Goal: Ask a question

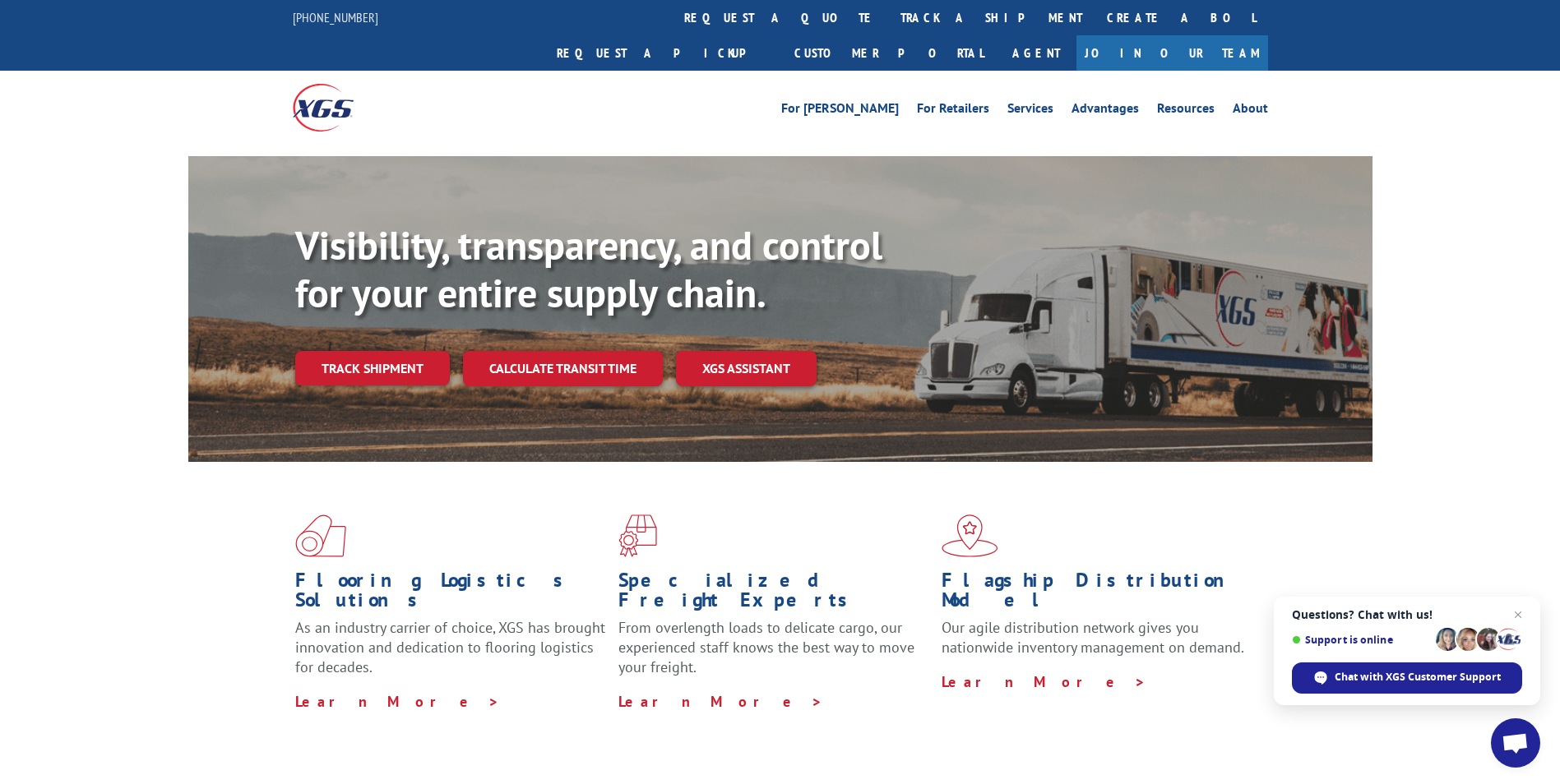
click at [1494, 731] on span "Open chat" at bounding box center [1515, 743] width 50 height 50
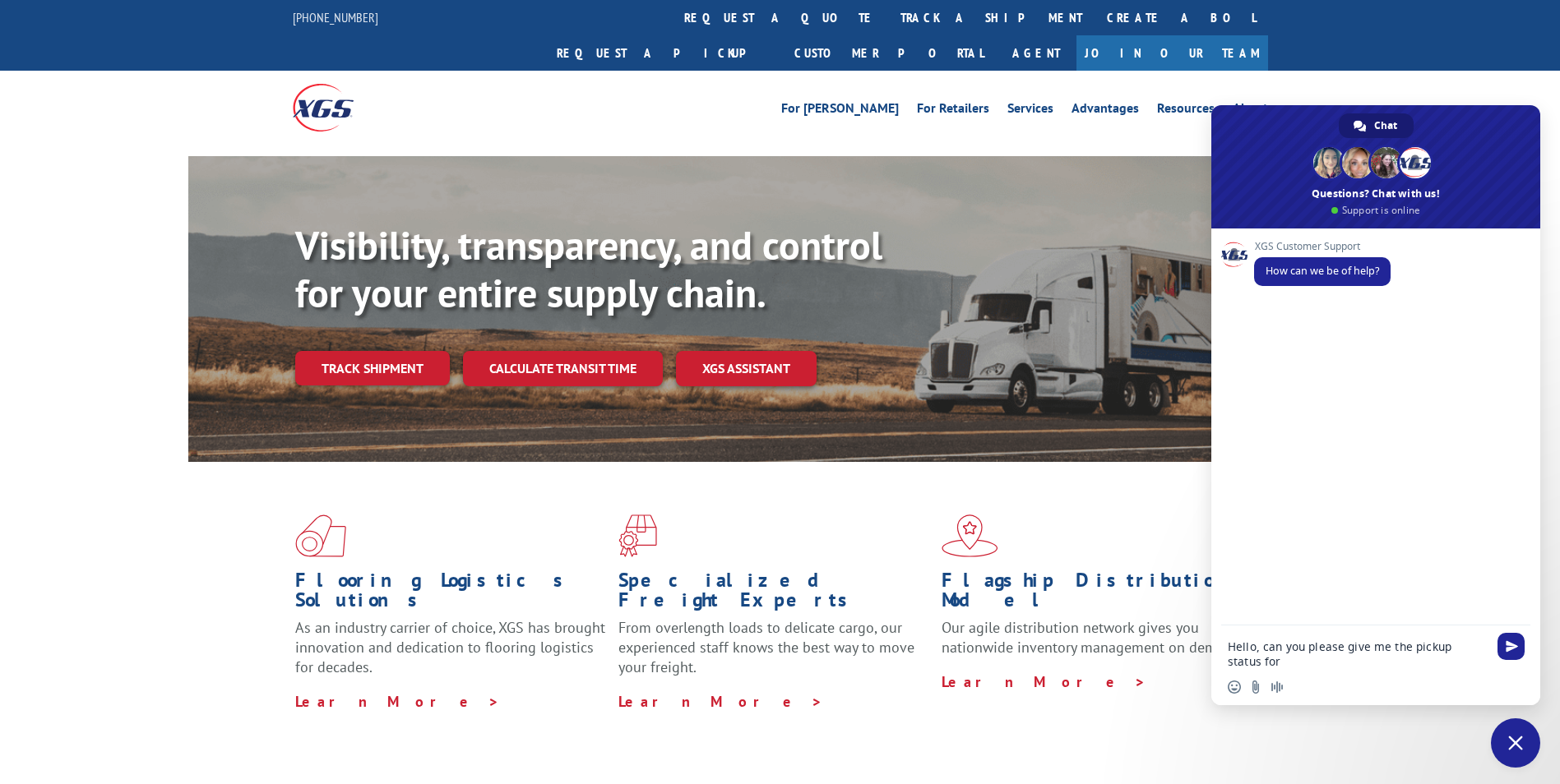
type textarea "Hello, can you please give me the pickup status for"
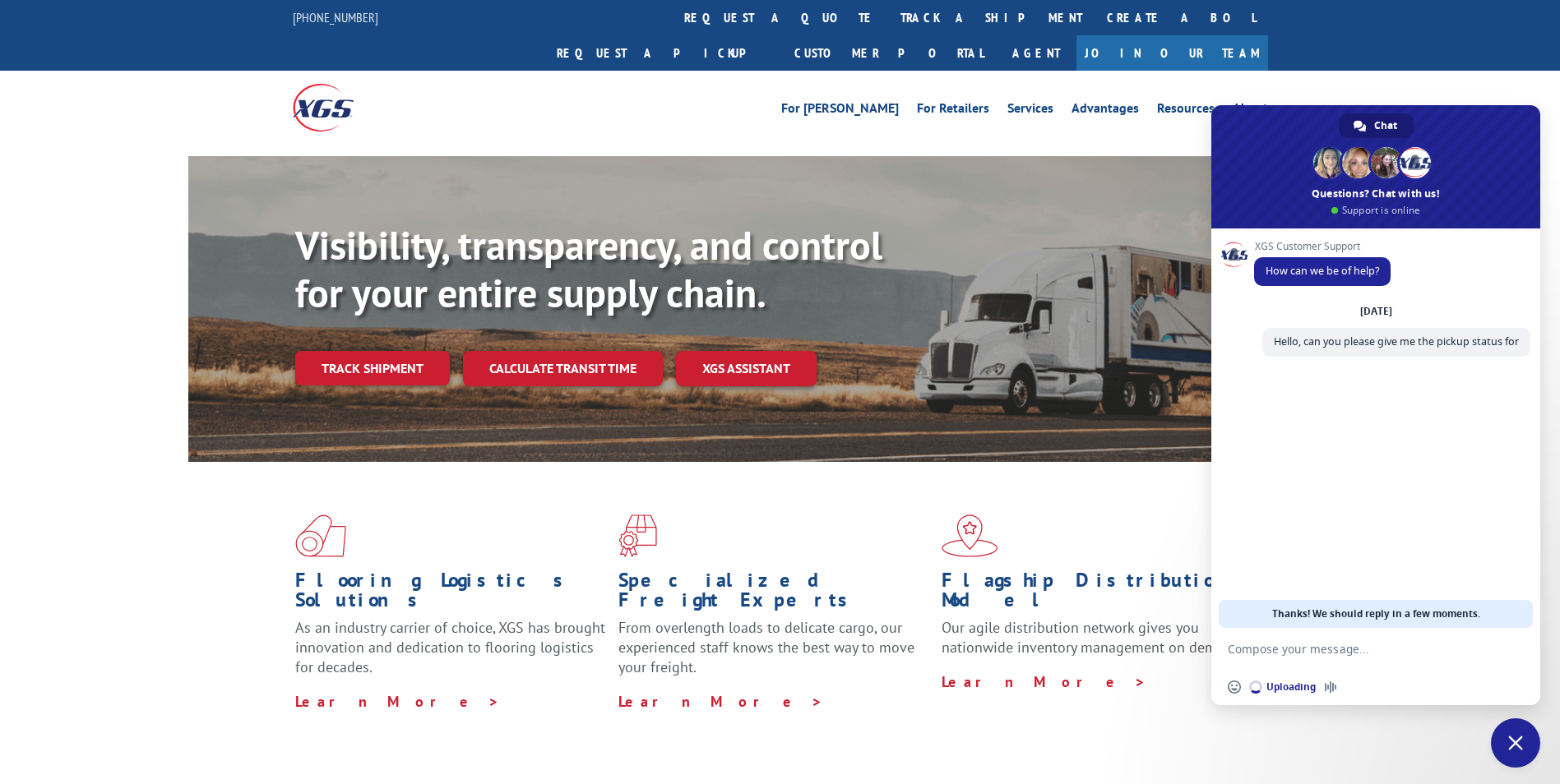
paste textarea "-BG1022355825 -BG1022564025 -BG1022567425 -BG1024357325 -BG1024725425"
type textarea "-BG1022355825 -BG1022564025 -BG1022567425 -BG1024357325 -BG1024725425"
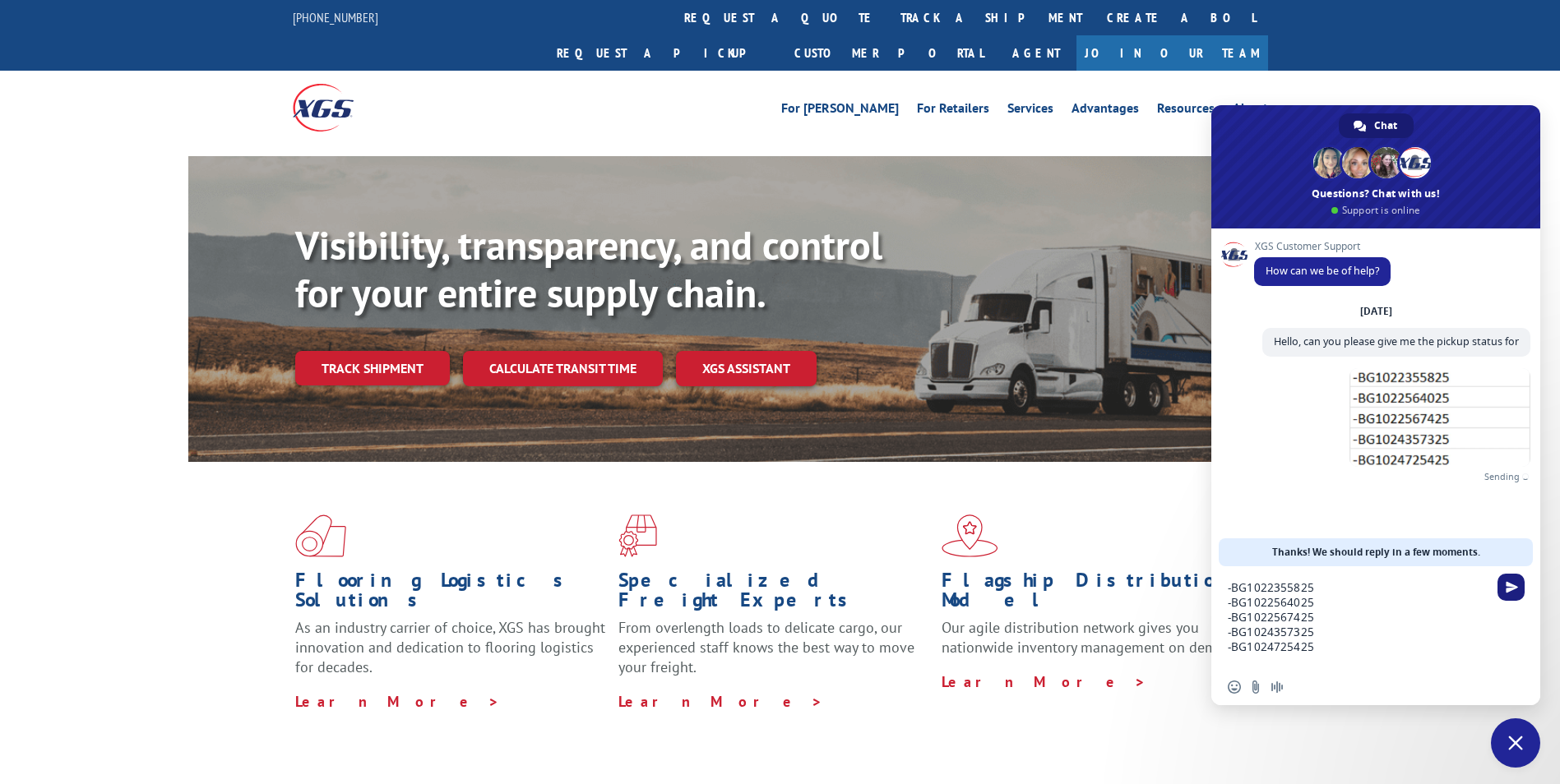
type textarea "-BG1022355825 -BG1022564025 -BG1022567425 -BG1024357325 -BG1024725425"
click at [1500, 592] on span "Send" at bounding box center [1510, 587] width 27 height 27
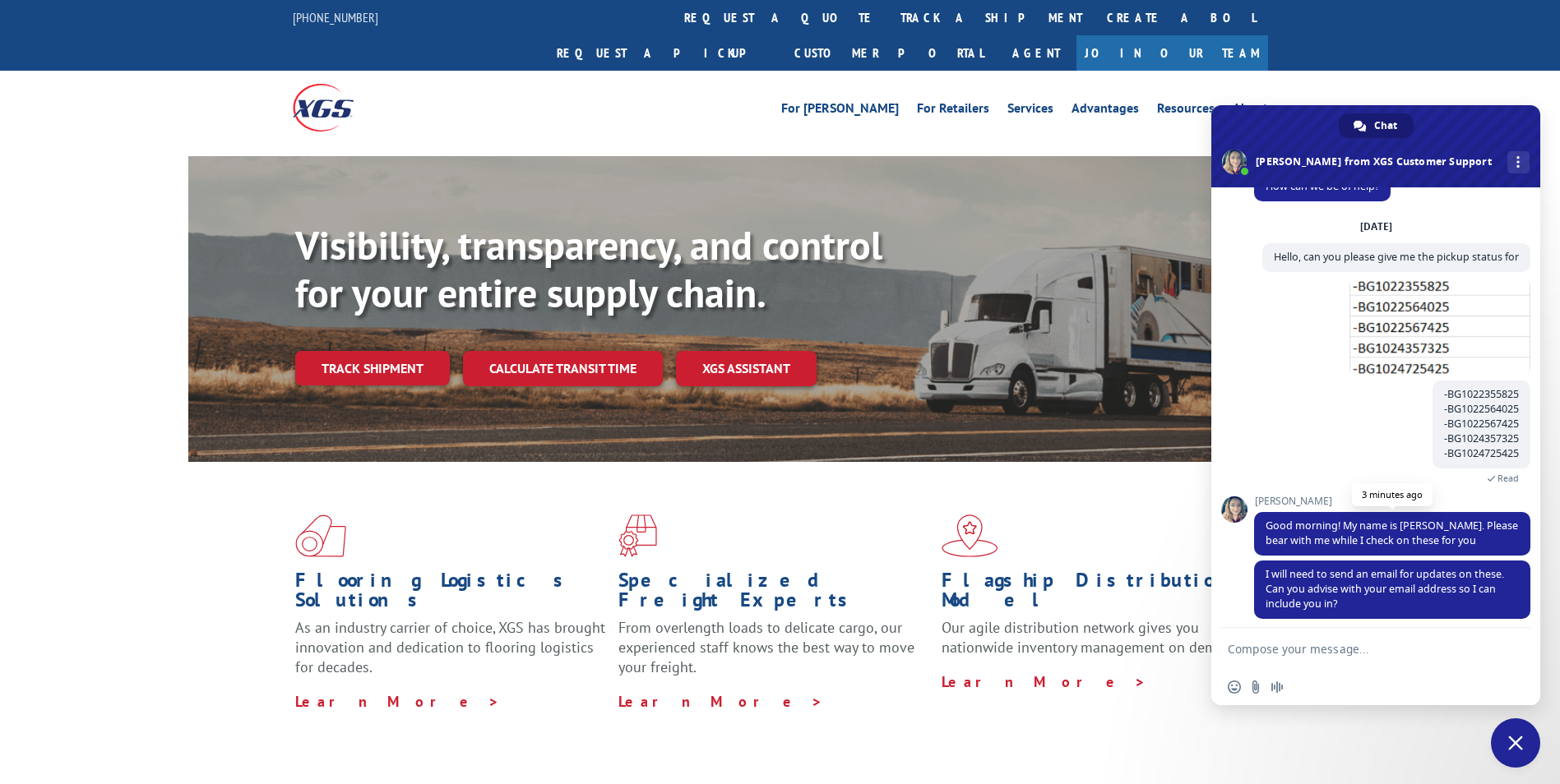
scroll to position [69, 0]
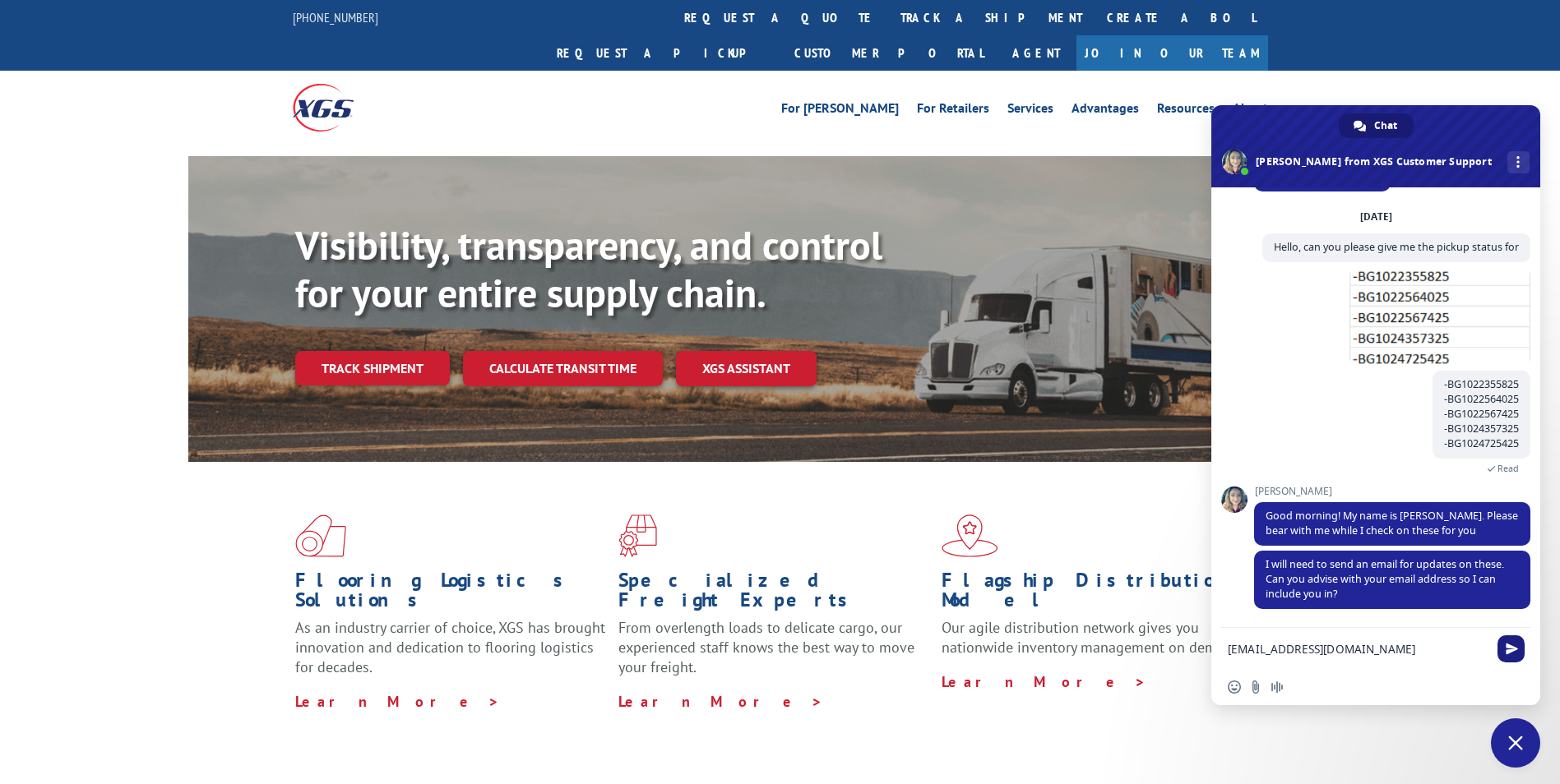
type textarea "[EMAIL_ADDRESS][DOMAIN_NAME]"
click at [1509, 646] on span "Send" at bounding box center [1511, 649] width 12 height 12
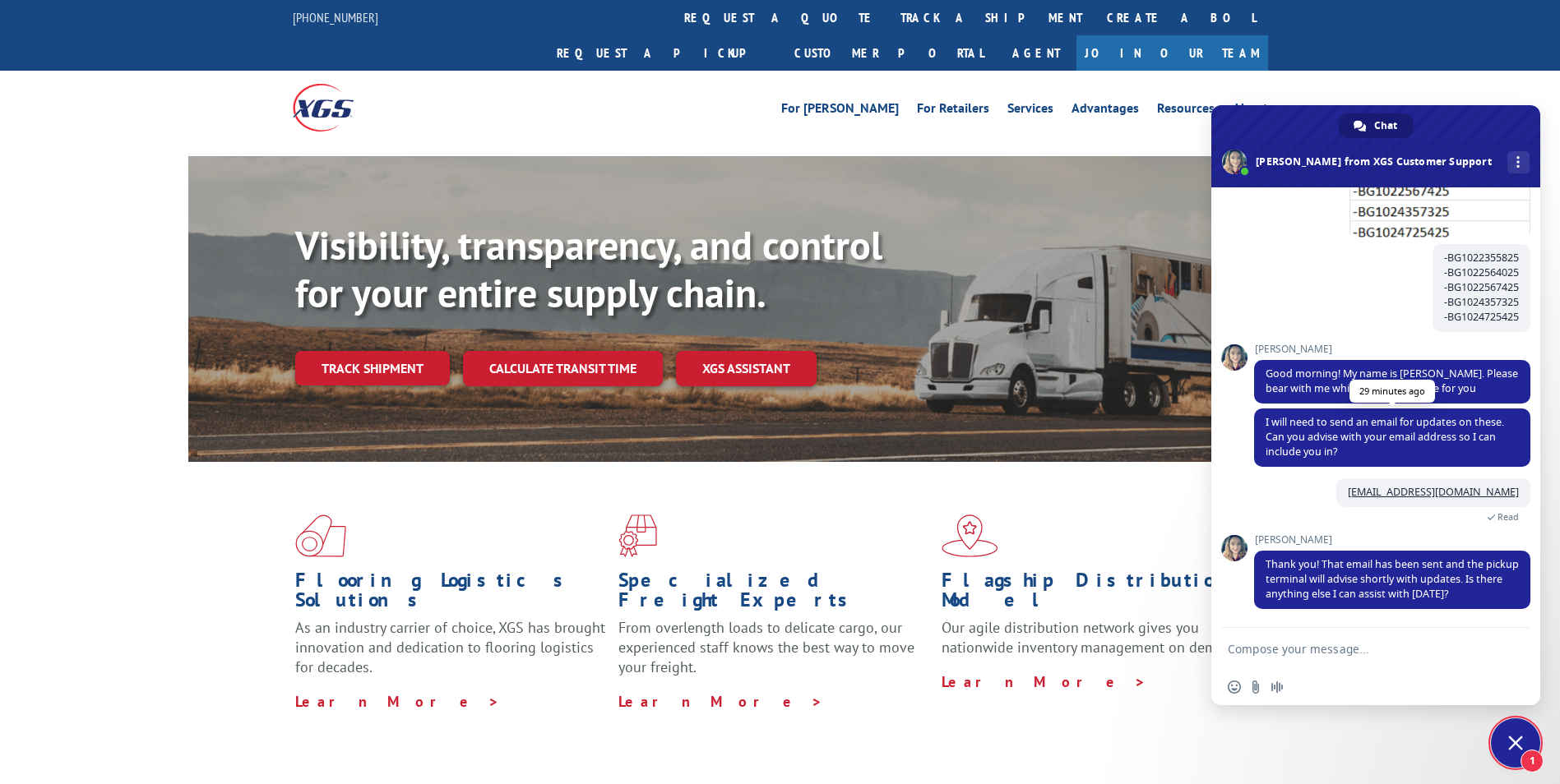
scroll to position [194, 0]
